Goal: Task Accomplishment & Management: Use online tool/utility

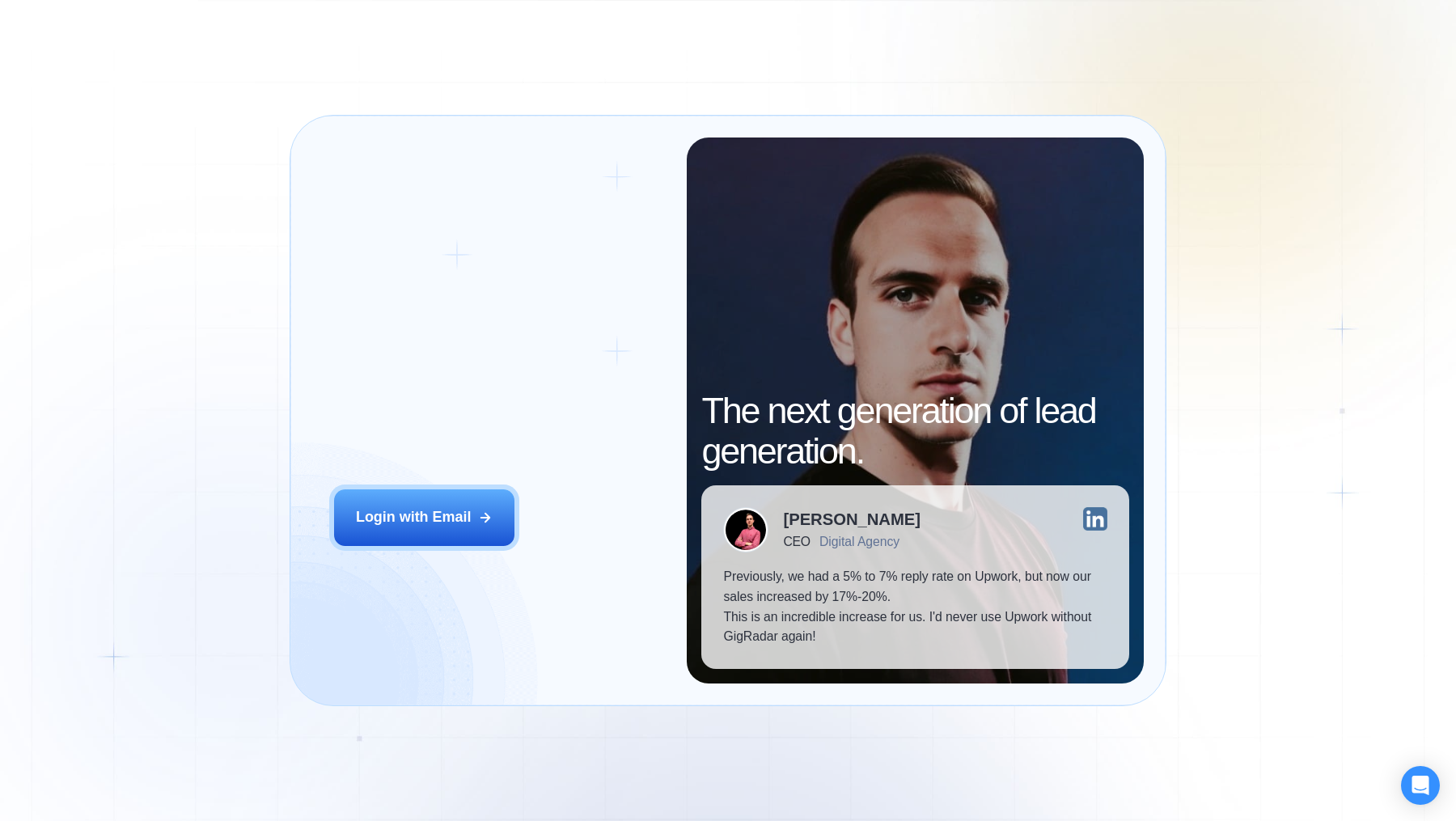
click at [447, 390] on h2 "‍ Welcome to GigRadar." at bounding box center [499, 385] width 331 height 80
click at [445, 408] on h2 "‍ Welcome to GigRadar." at bounding box center [499, 385] width 331 height 80
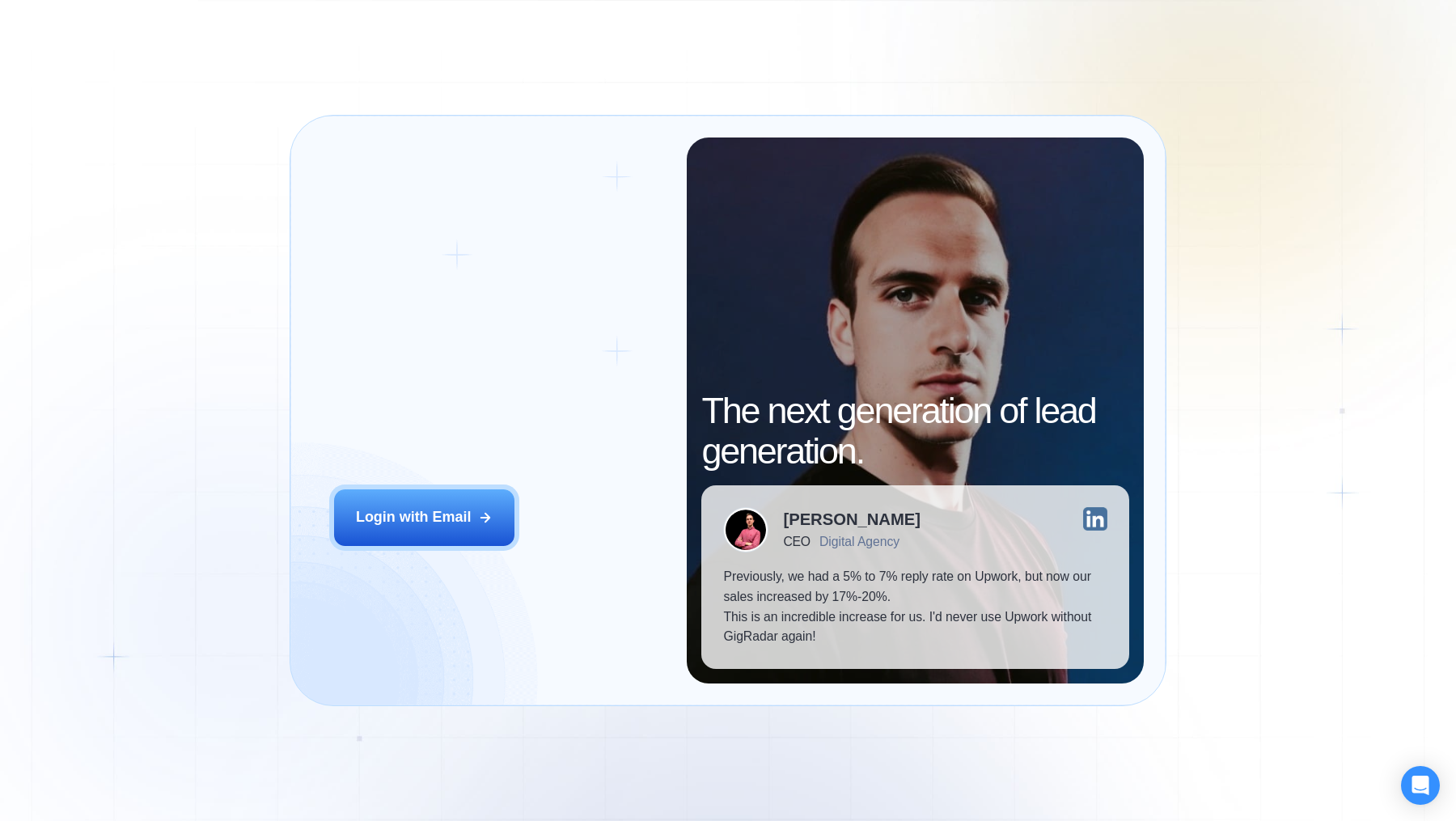
click at [447, 426] on h2 "‍ Welcome to GigRadar." at bounding box center [499, 385] width 331 height 80
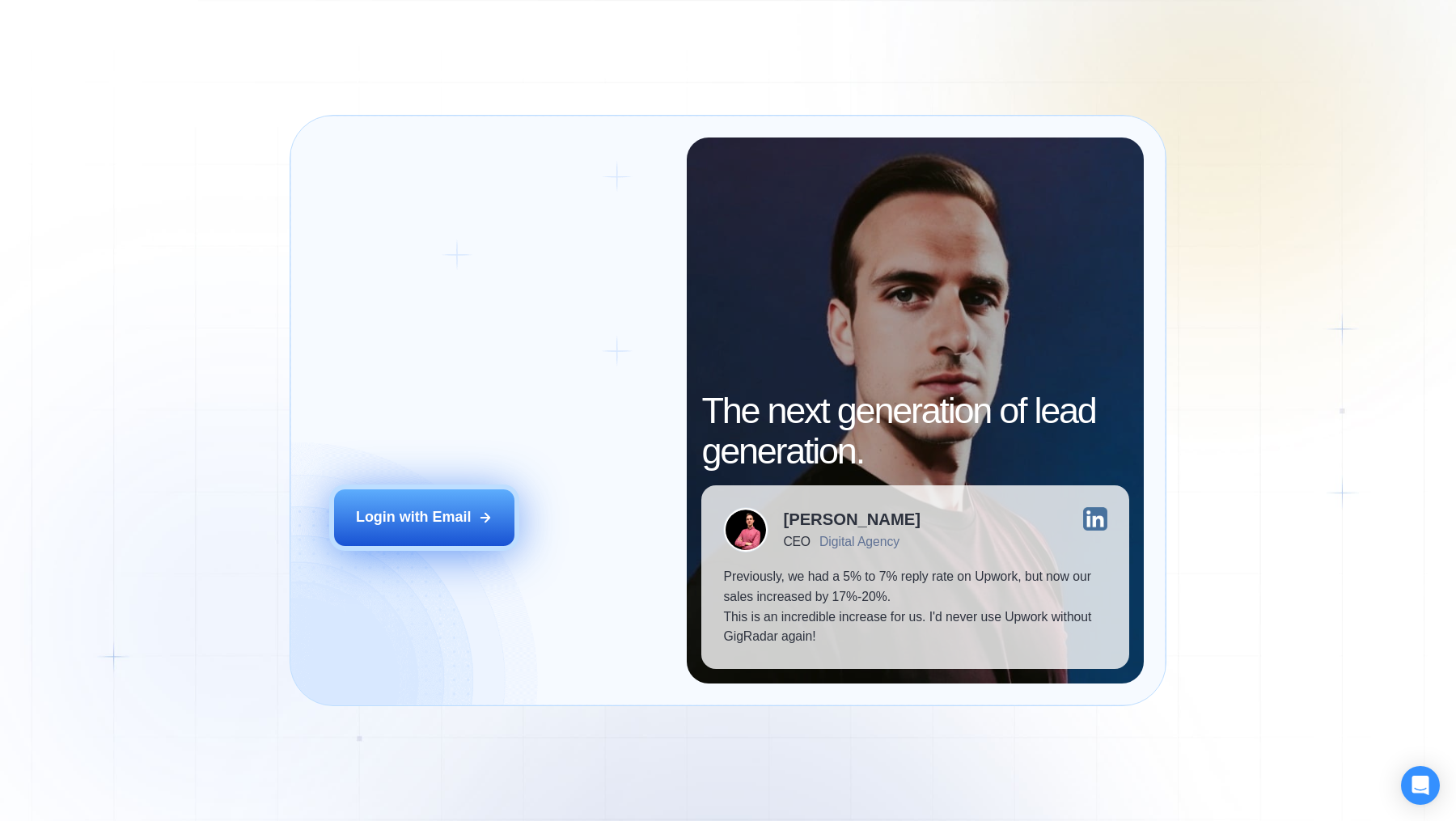
click at [459, 518] on div "Login with Email" at bounding box center [413, 517] width 115 height 20
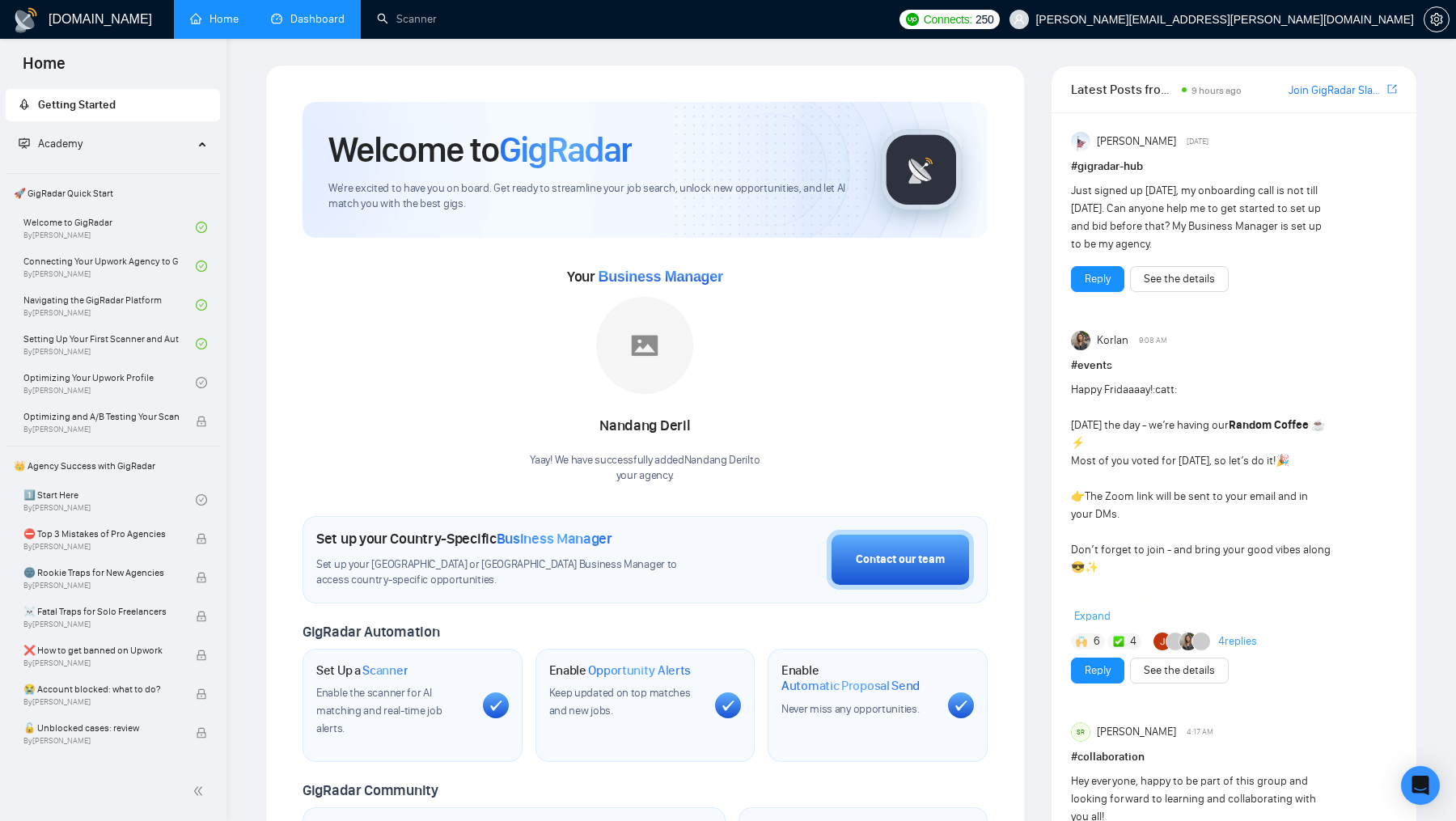
click at [316, 13] on link "Dashboard" at bounding box center [308, 19] width 73 height 14
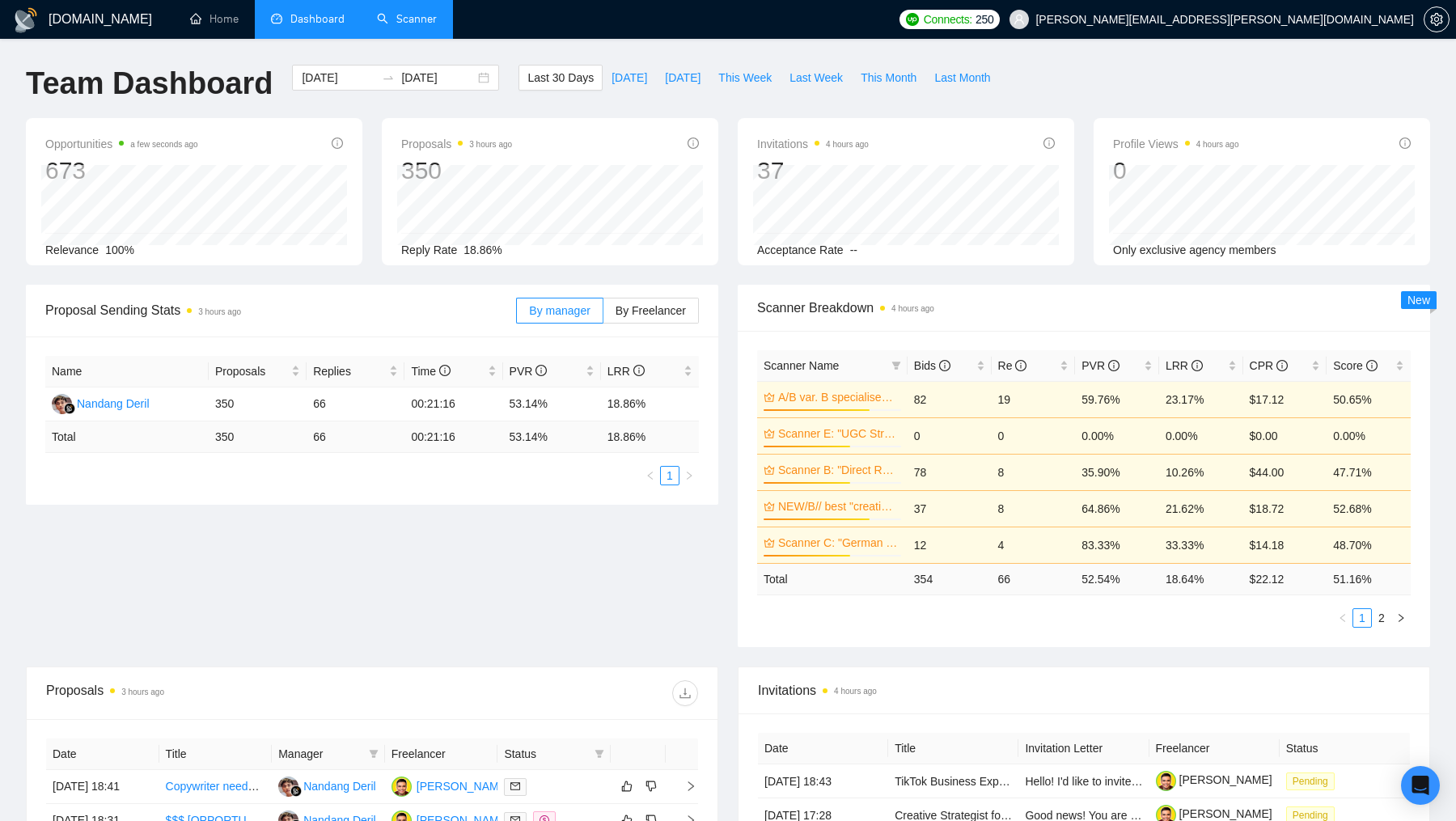
click at [401, 20] on link "Scanner" at bounding box center [407, 19] width 59 height 14
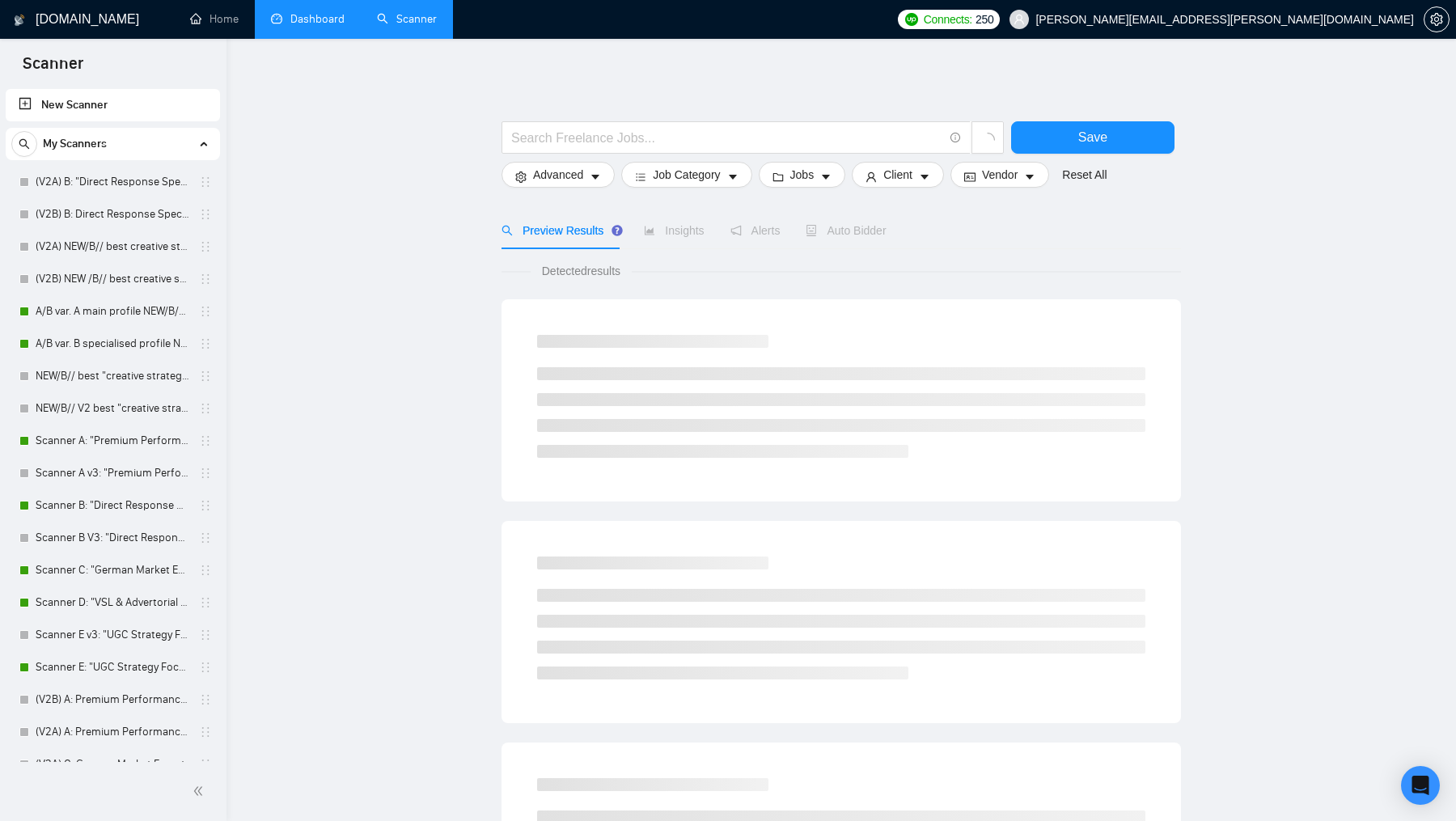
click at [309, 23] on link "Dashboard" at bounding box center [308, 19] width 73 height 14
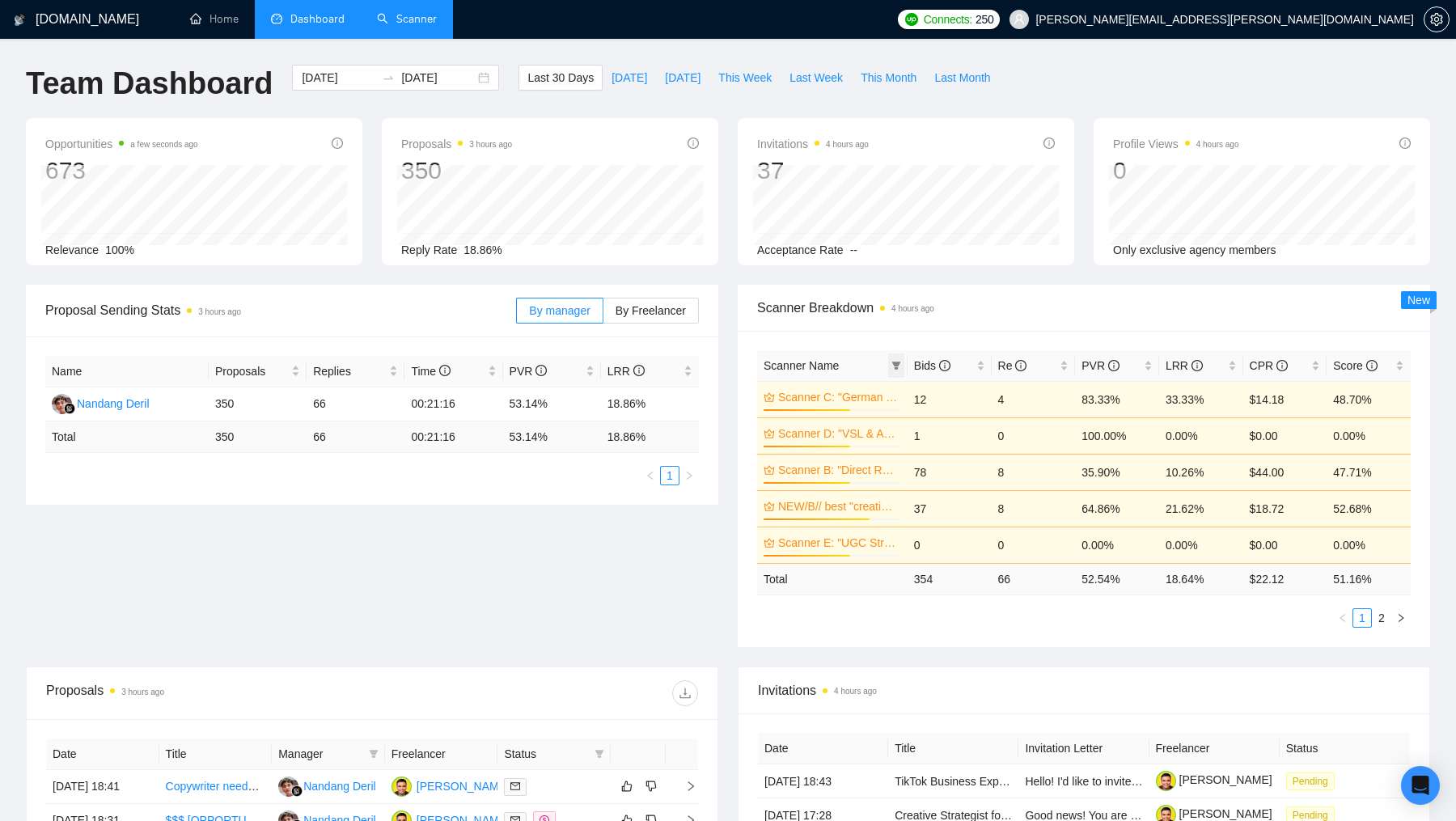
click at [893, 363] on icon "filter" at bounding box center [895, 365] width 9 height 8
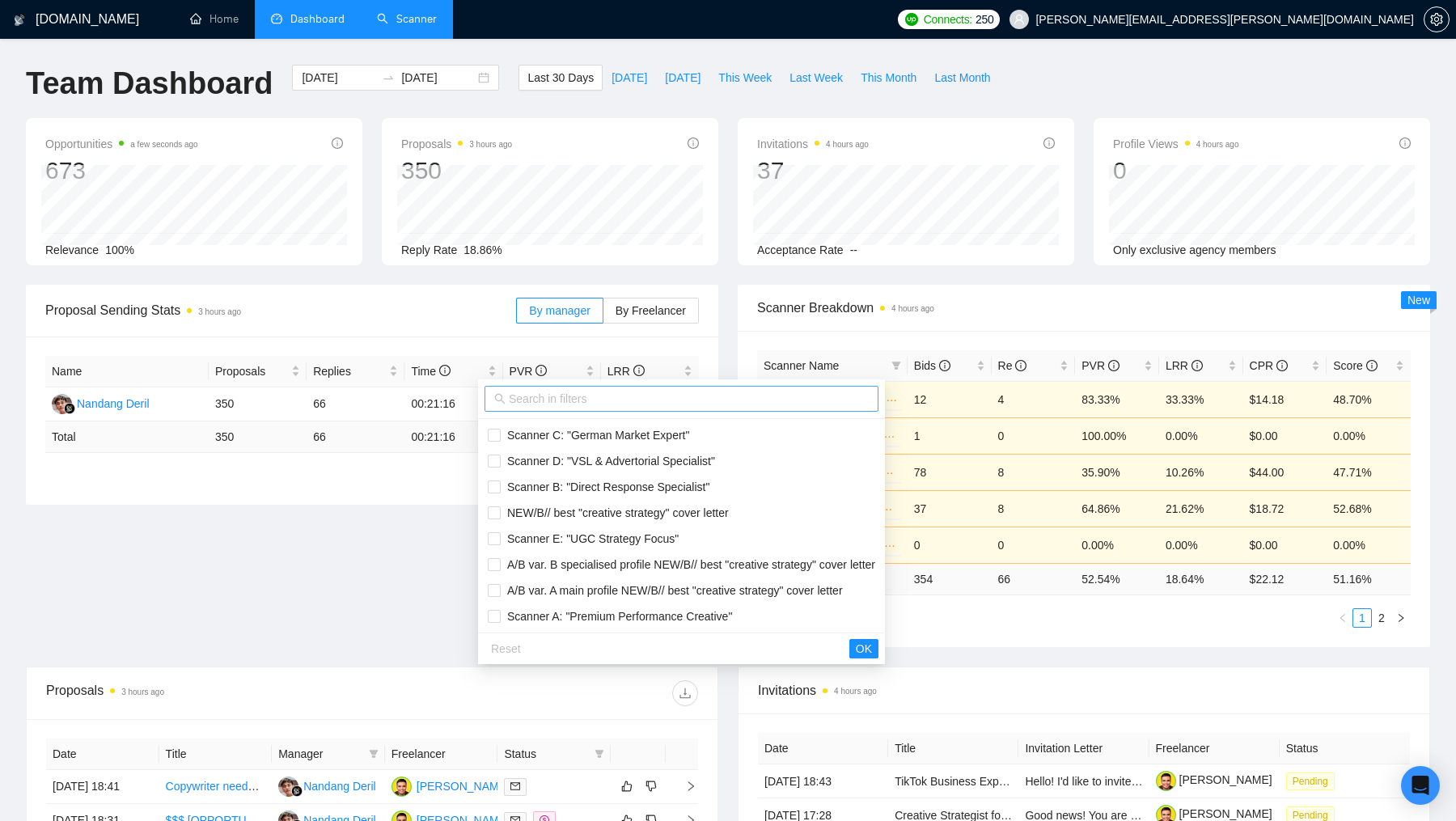
click at [757, 396] on input "text" at bounding box center [688, 399] width 360 height 18
click at [499, 561] on input "checkbox" at bounding box center [494, 564] width 13 height 13
checkbox input "true"
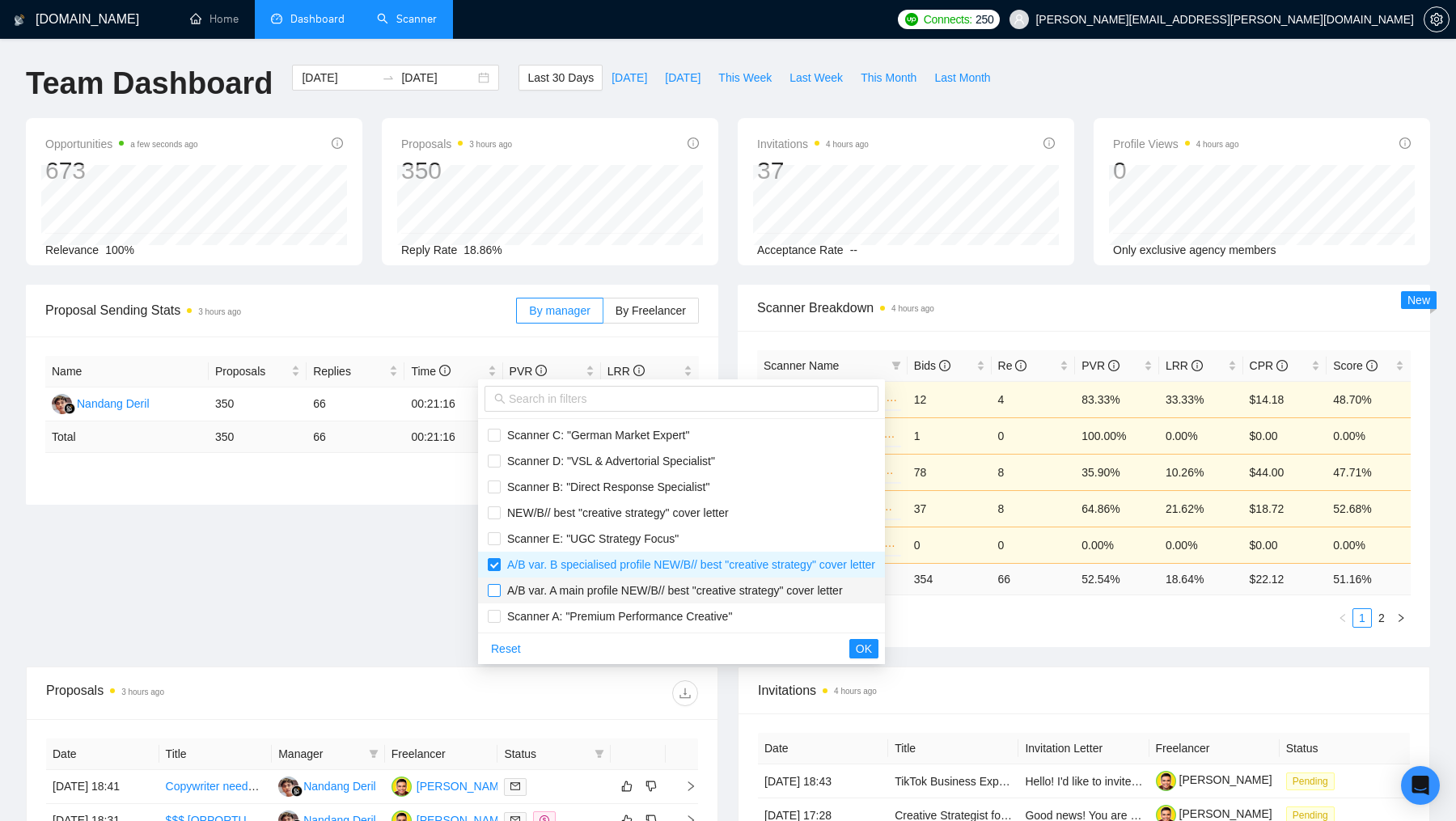
click at [499, 589] on input "checkbox" at bounding box center [494, 590] width 13 height 13
checkbox input "true"
click at [872, 653] on button "OK" at bounding box center [864, 649] width 29 height 20
